Goal: Task Accomplishment & Management: Use online tool/utility

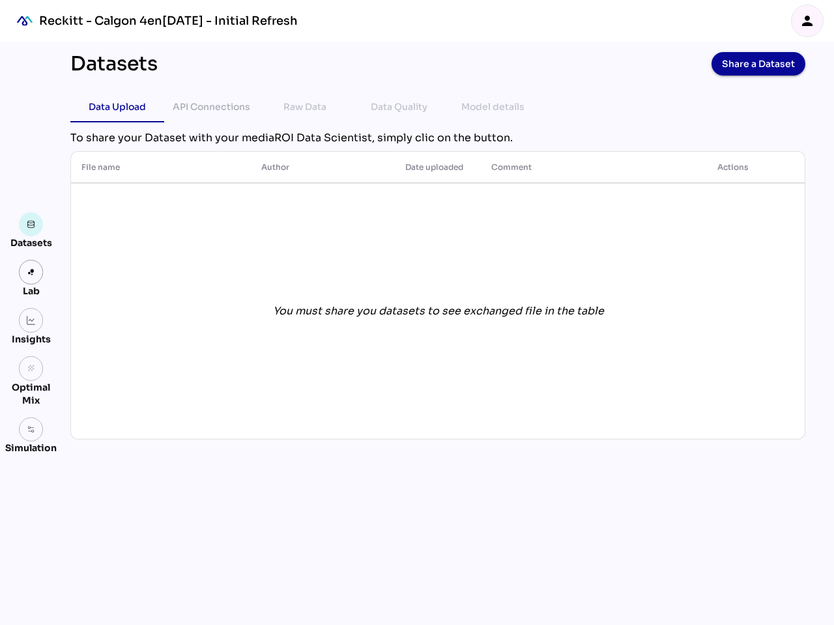
click at [807, 21] on icon "person" at bounding box center [807, 21] width 16 height 16
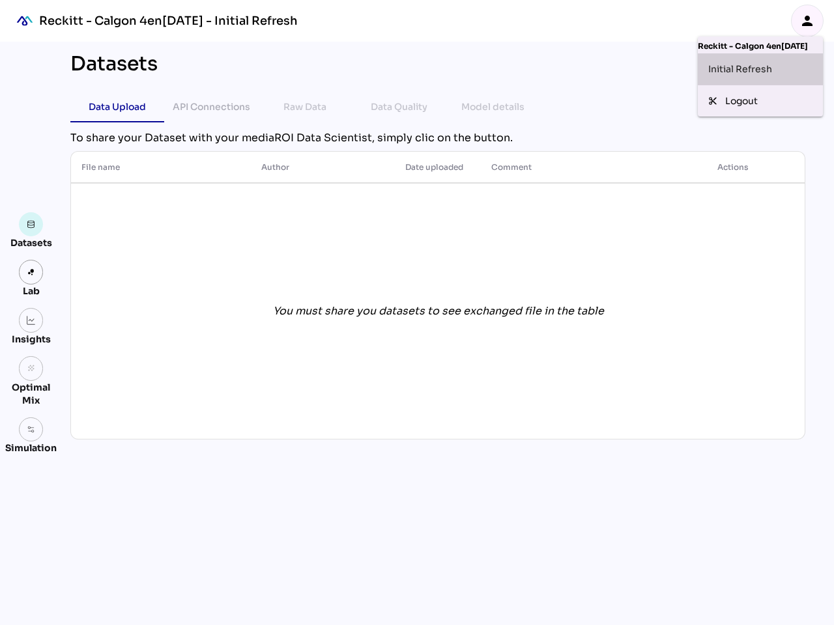
click at [758, 64] on div "Initial Refresh" at bounding box center [760, 68] width 125 height 31
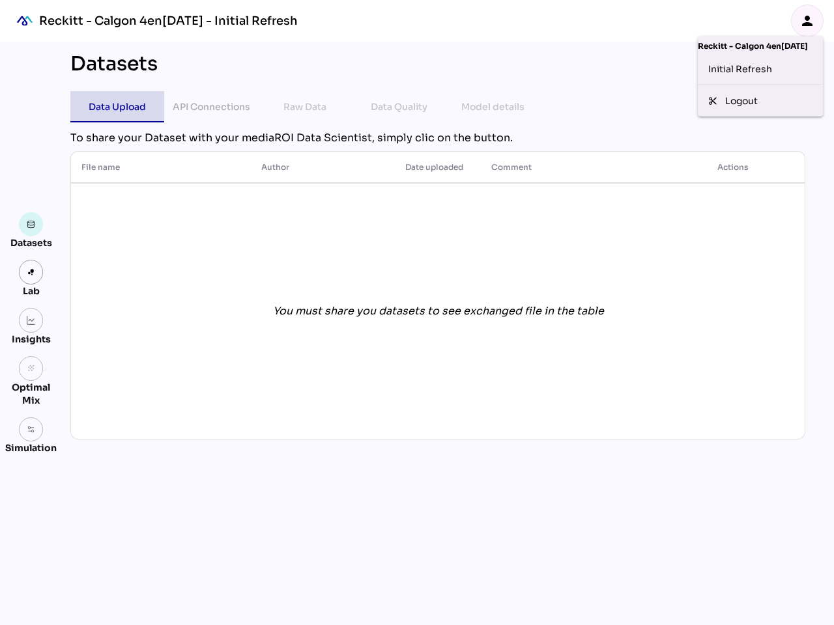
click at [117, 107] on div "Data Upload" at bounding box center [117, 107] width 57 height 16
click at [211, 107] on div "API Connections" at bounding box center [212, 107] width 78 height 16
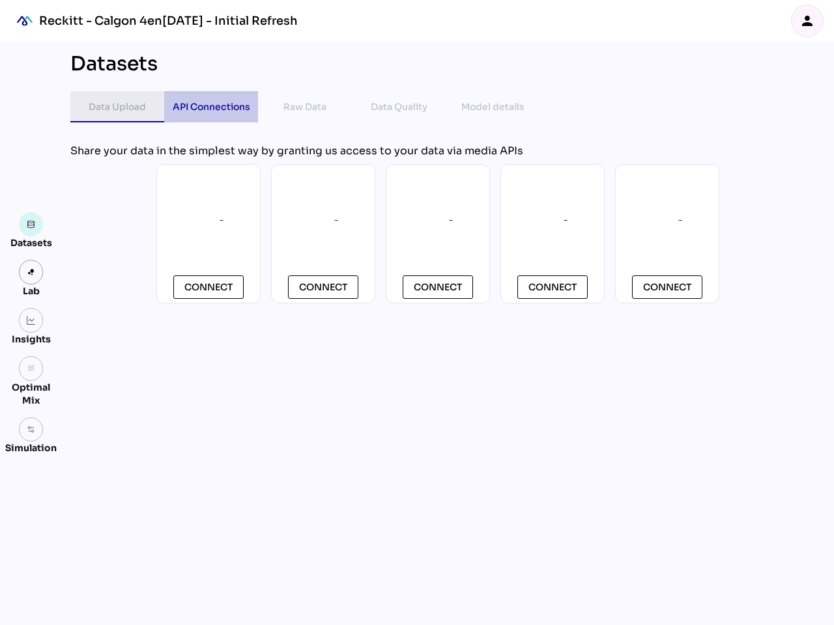
click at [305, 107] on div "Raw Data" at bounding box center [304, 107] width 43 height 16
click at [399, 107] on div "Data Quality" at bounding box center [399, 107] width 57 height 16
click at [492, 107] on div "Model details" at bounding box center [492, 107] width 63 height 16
